Goal: Find contact information: Find contact information

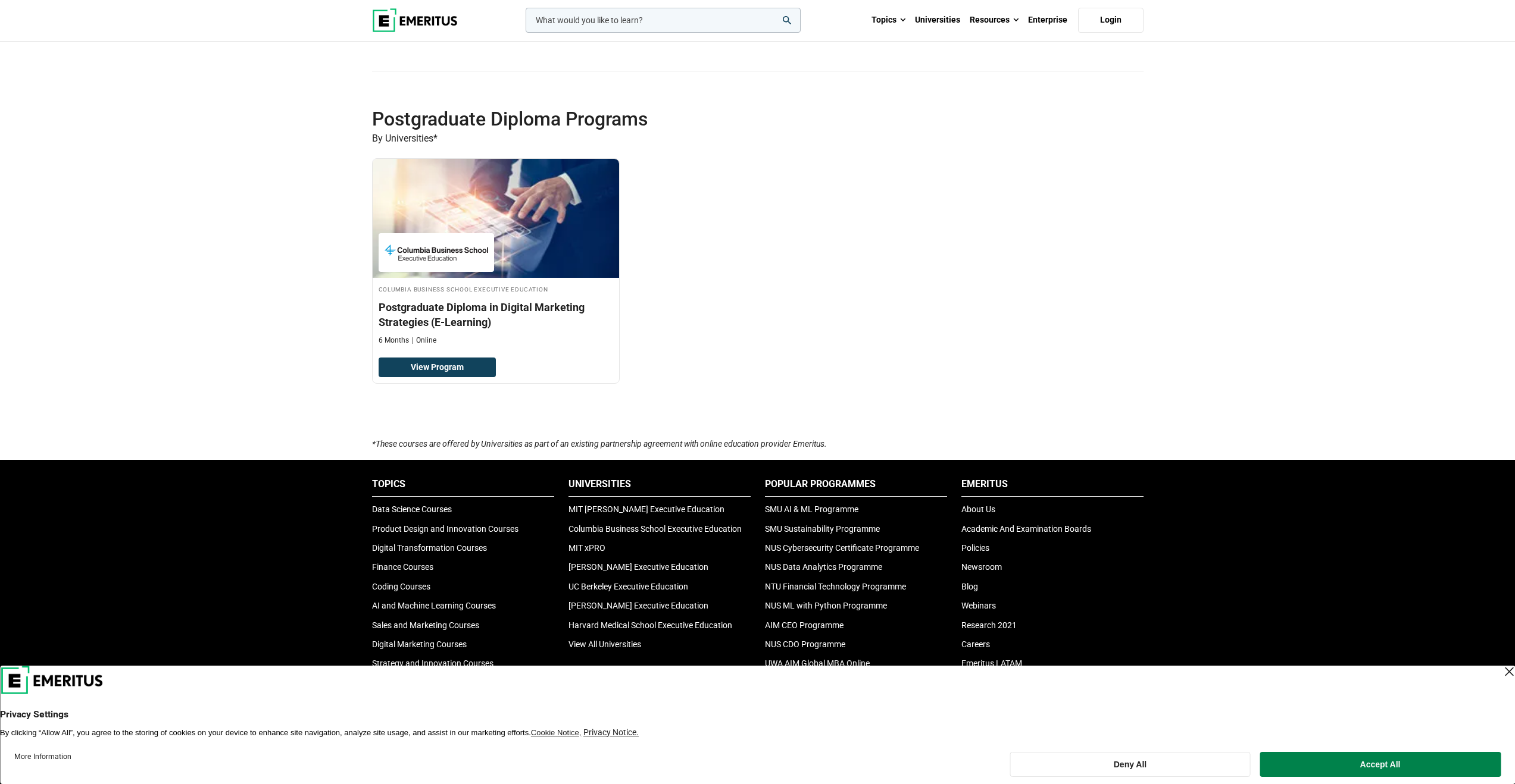
scroll to position [2909, 0]
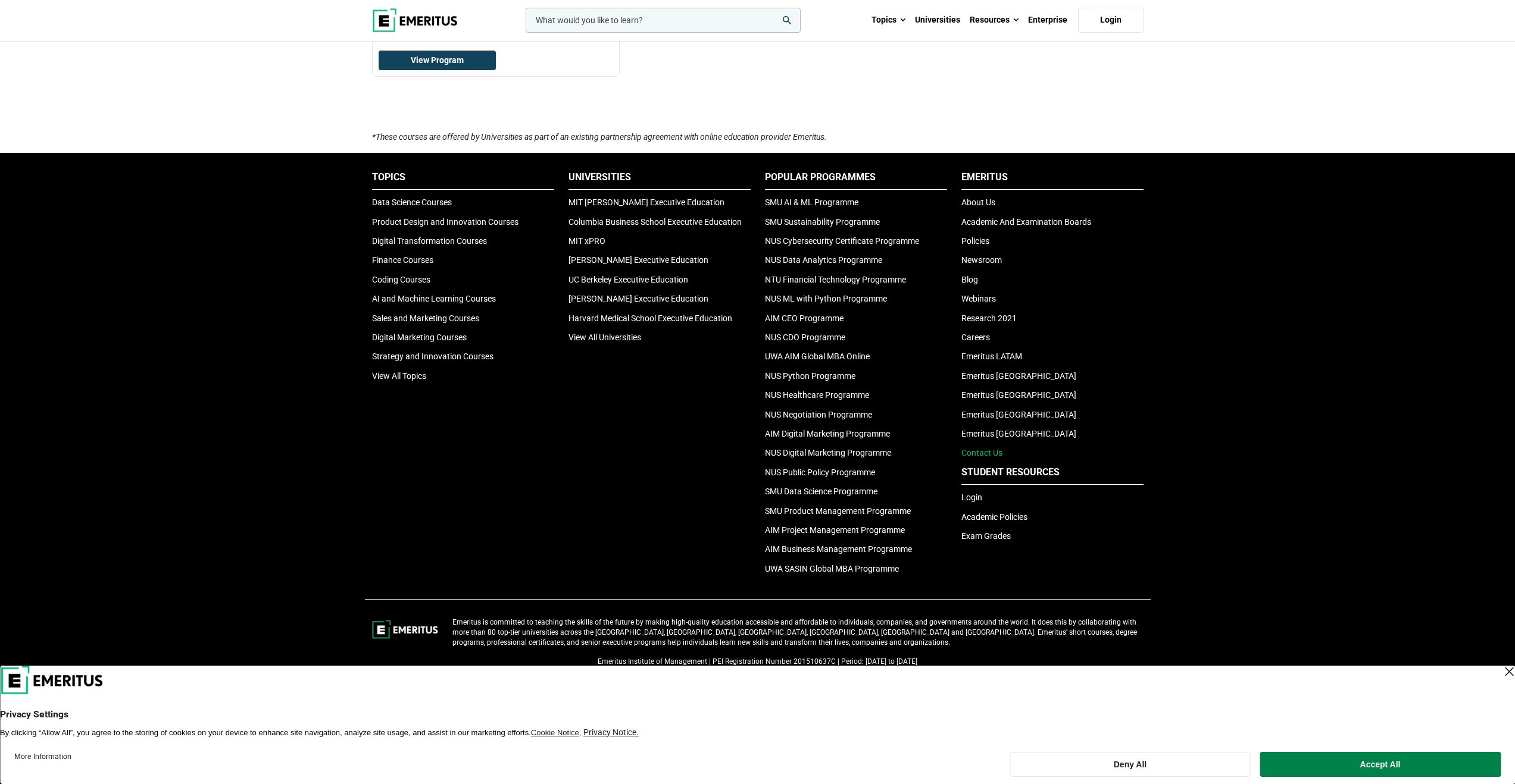
click at [989, 451] on link "Contact Us" at bounding box center [982, 453] width 41 height 10
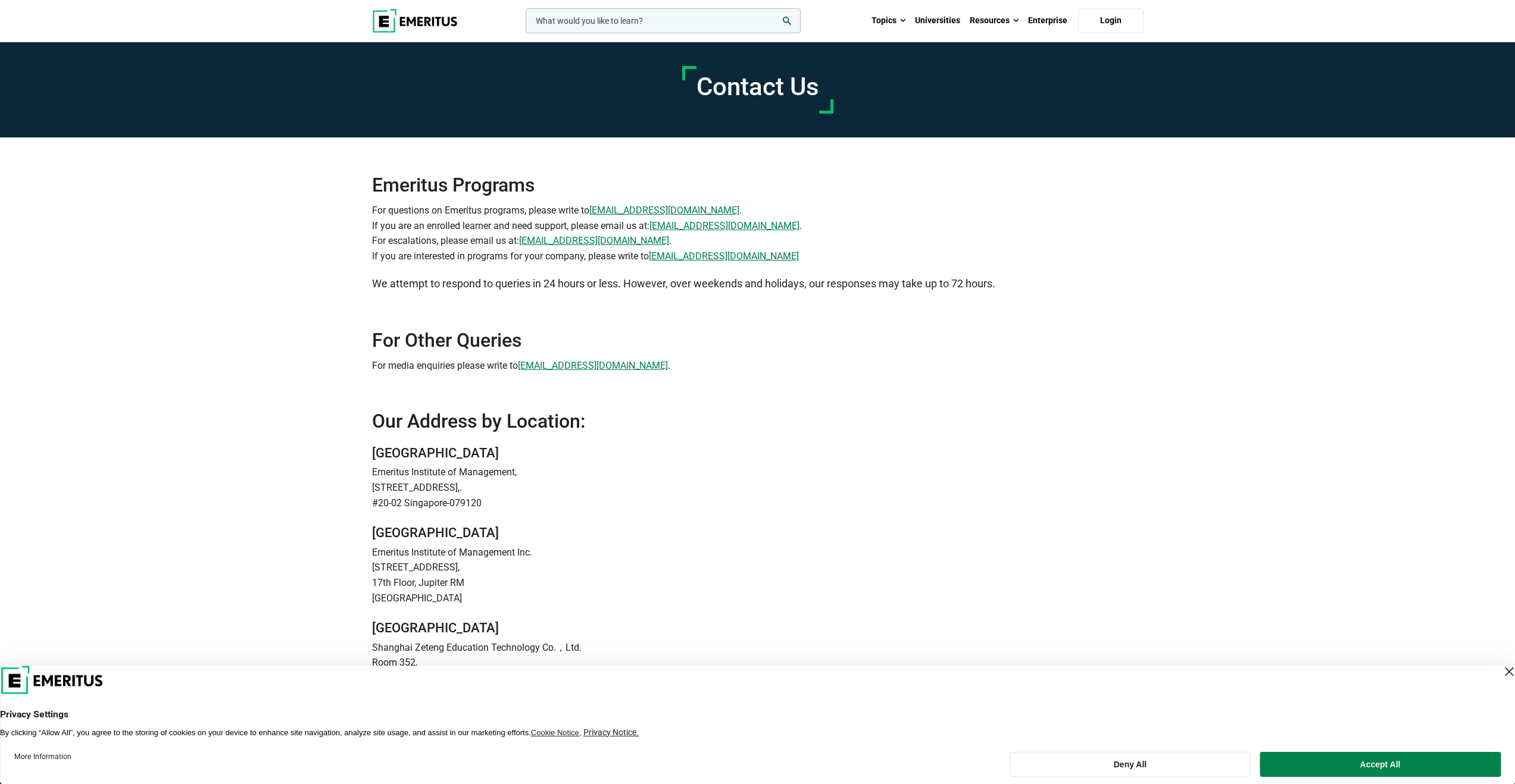
click at [424, 501] on p "#20-02 Singapore-079120" at bounding box center [758, 503] width 772 height 15
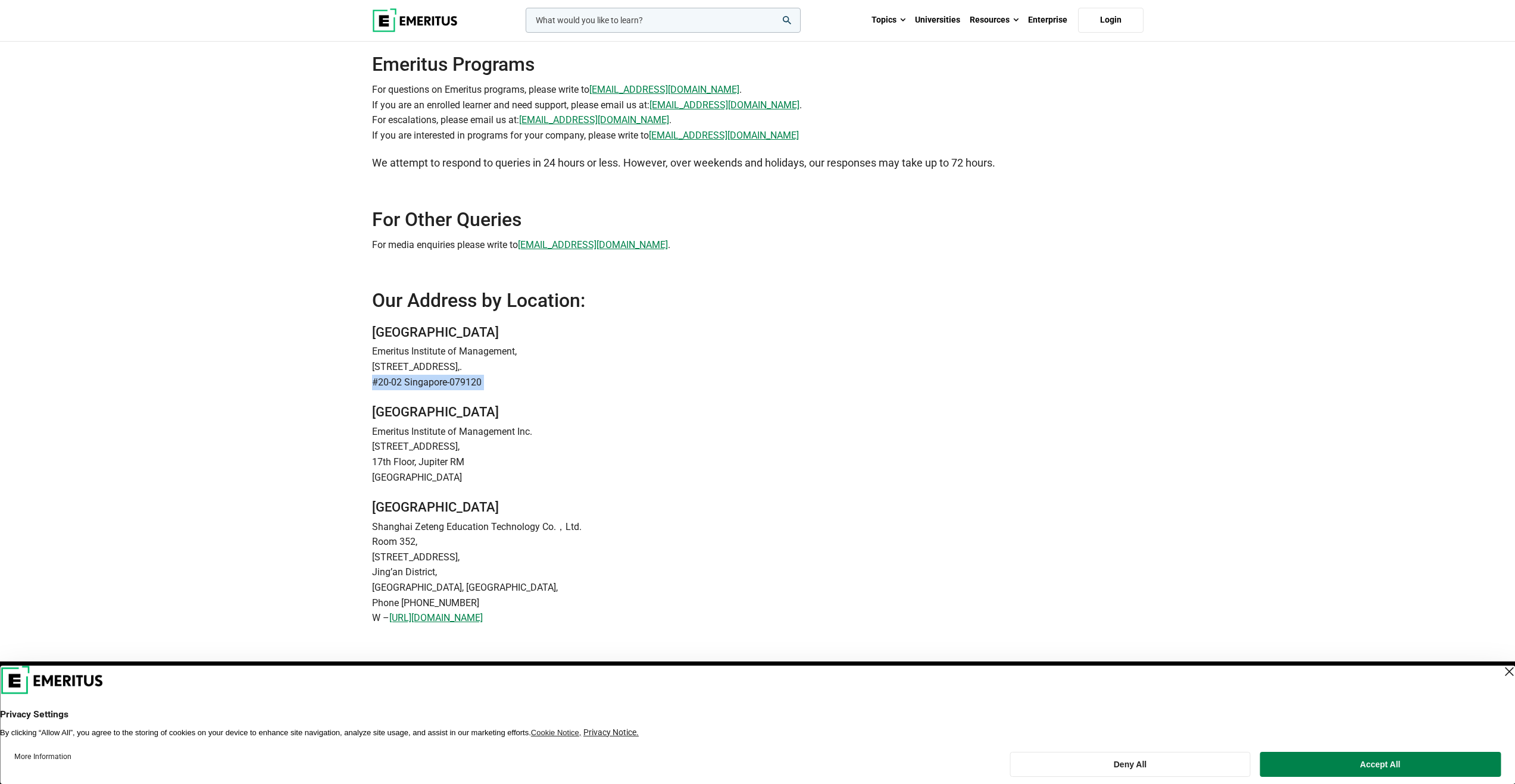
scroll to position [122, 0]
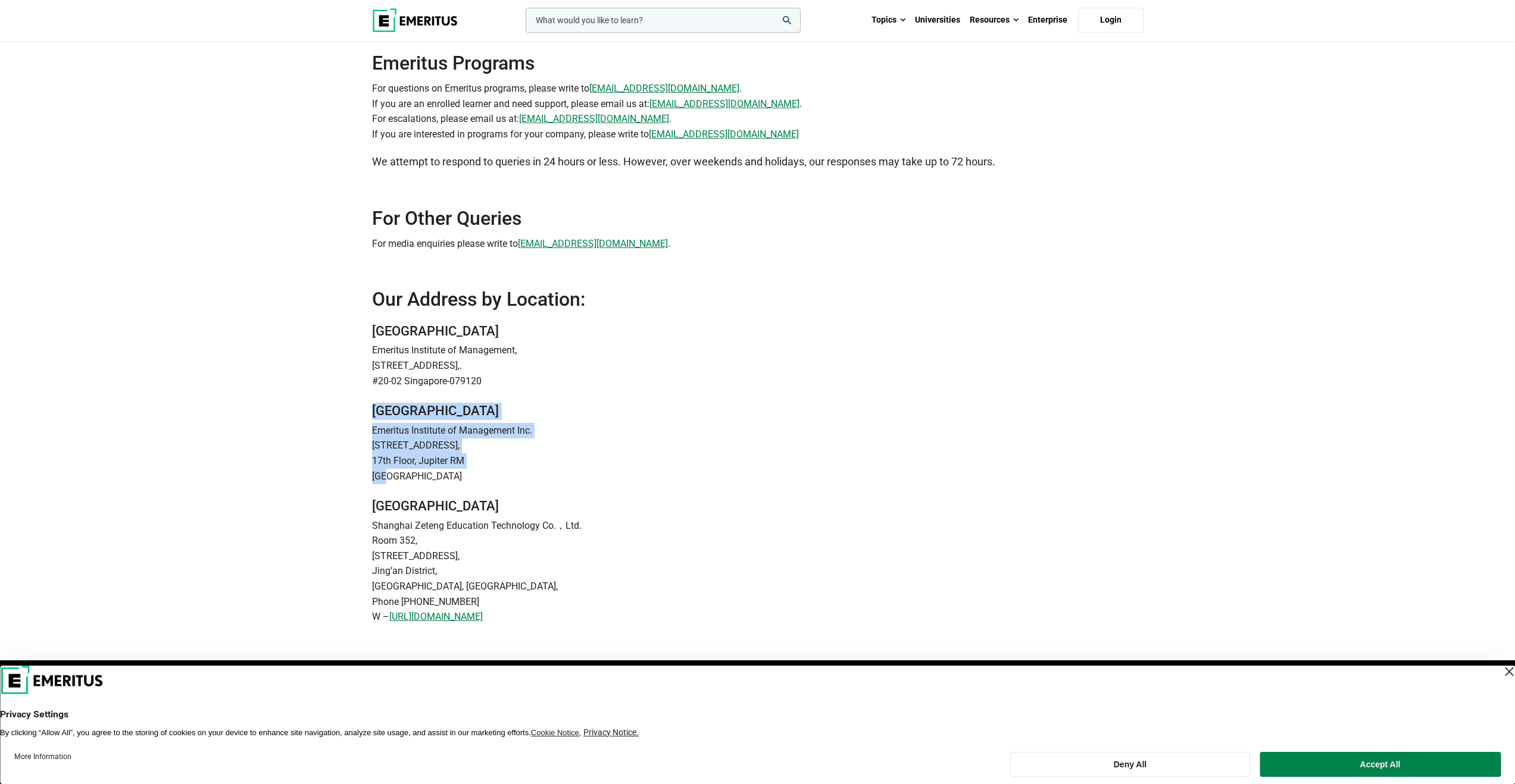
drag, startPoint x: 542, startPoint y: 479, endPoint x: 353, endPoint y: 408, distance: 201.9
click at [353, 408] on div "Contact Us Emeritus Programs For questions on Emeritus programs, please write t…" at bounding box center [758, 290] width 1515 height 740
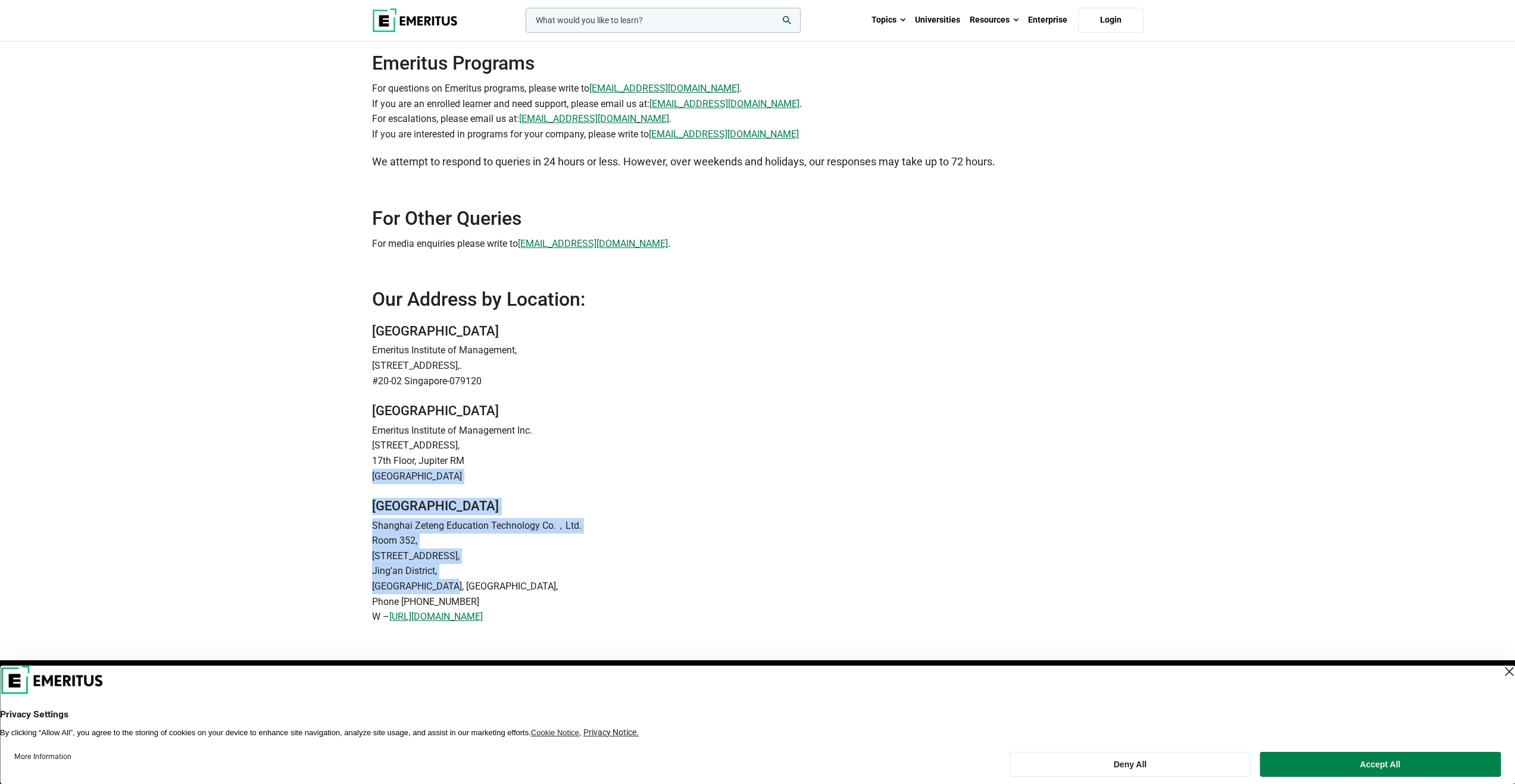
drag, startPoint x: 511, startPoint y: 588, endPoint x: 335, endPoint y: 474, distance: 209.7
click at [335, 474] on div "Contact Us Emeritus Programs For questions on Emeritus programs, please write t…" at bounding box center [758, 290] width 1515 height 740
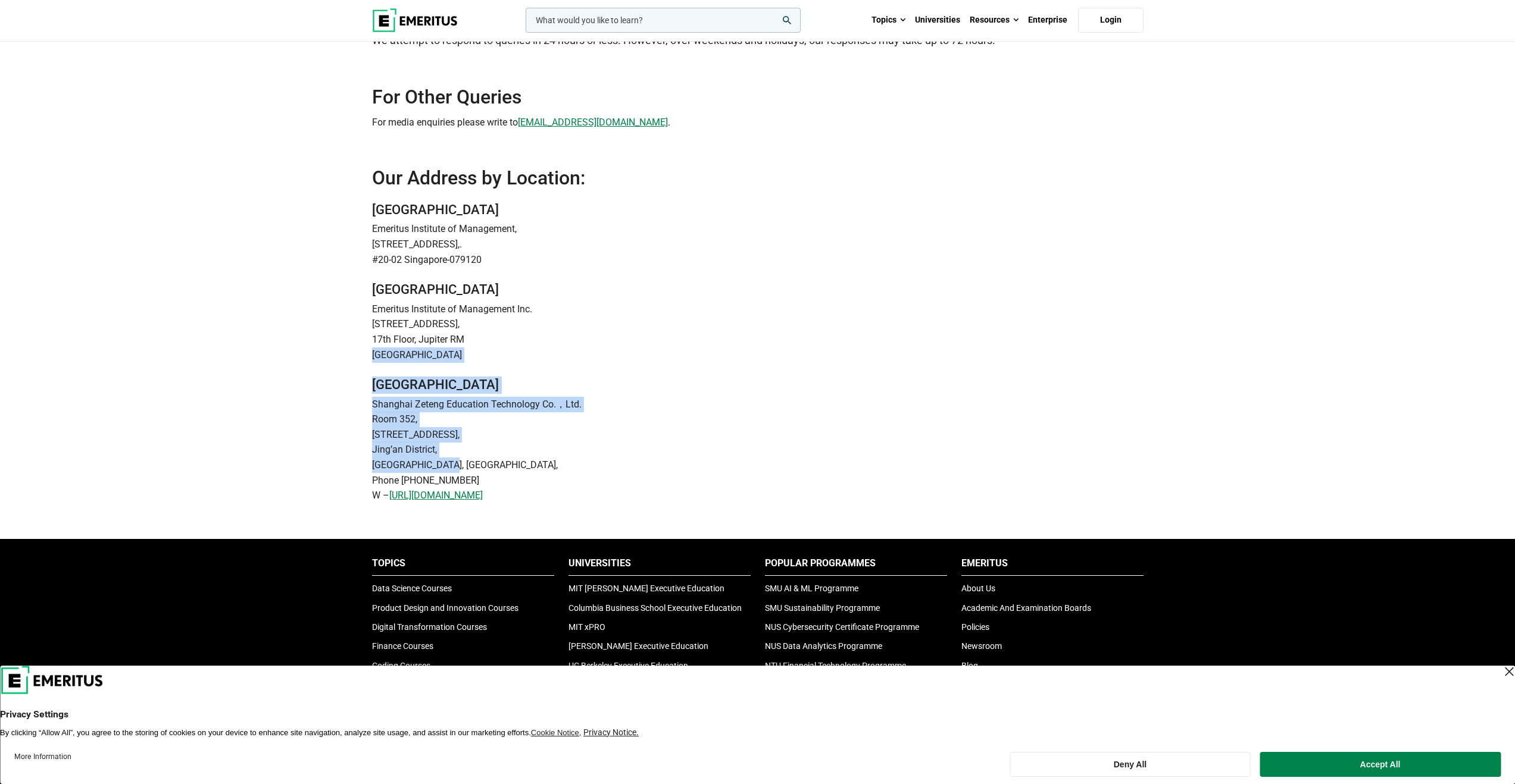
scroll to position [90, 0]
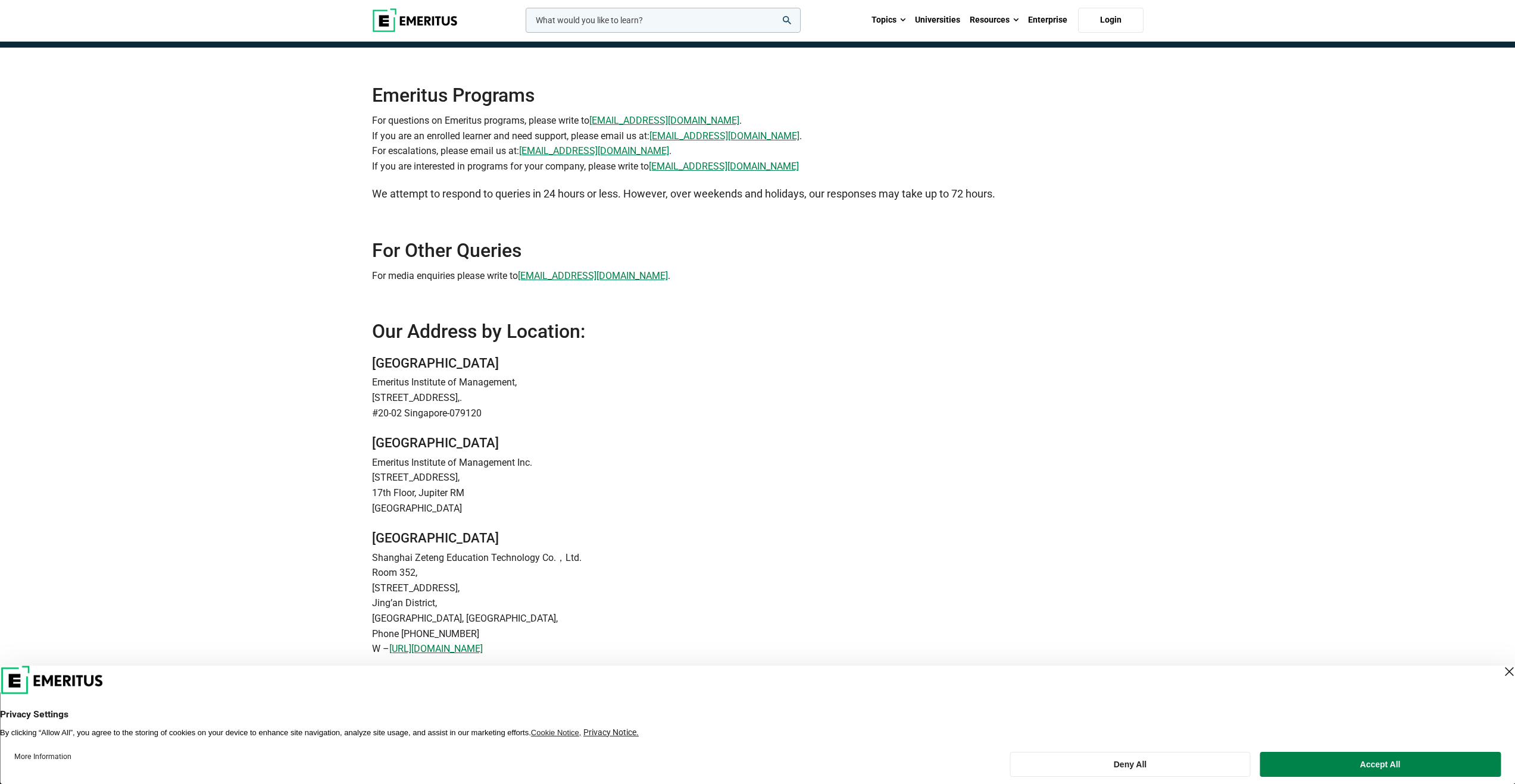
click at [489, 491] on p "17th Floor, Jupiter RM" at bounding box center [758, 493] width 772 height 15
drag, startPoint x: 472, startPoint y: 509, endPoint x: 357, endPoint y: 450, distance: 129.3
click at [357, 450] on div "Contact Us Emeritus Programs For questions on Emeritus programs, please write t…" at bounding box center [758, 322] width 1515 height 740
